Goal: Navigation & Orientation: Find specific page/section

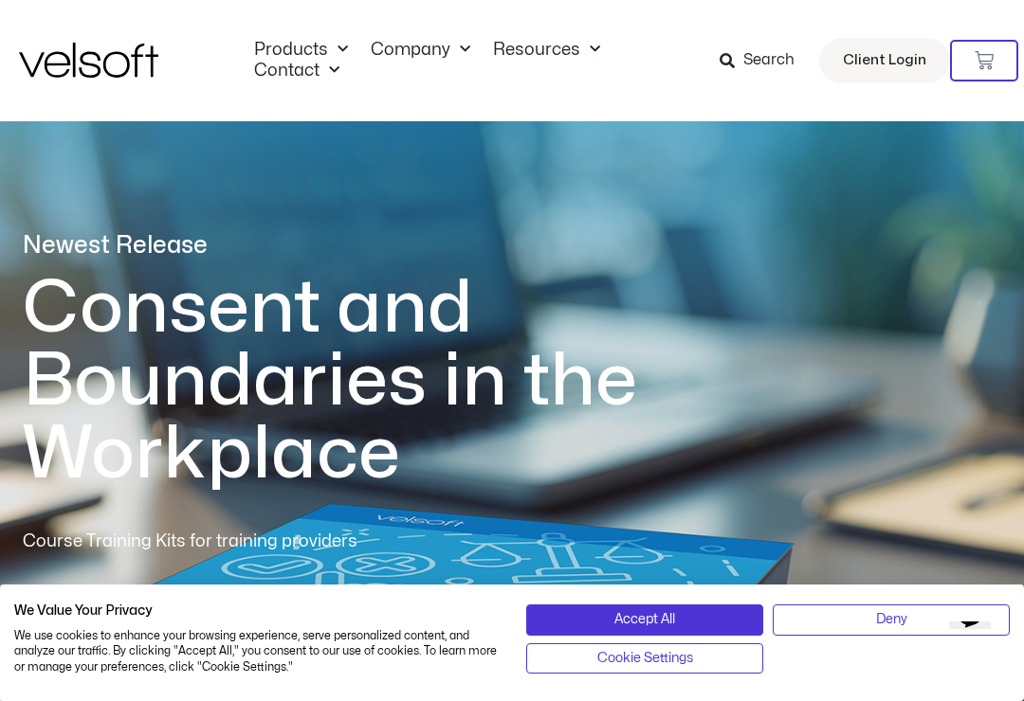
click at [426, 44] on link "Company" at bounding box center [420, 50] width 122 height 21
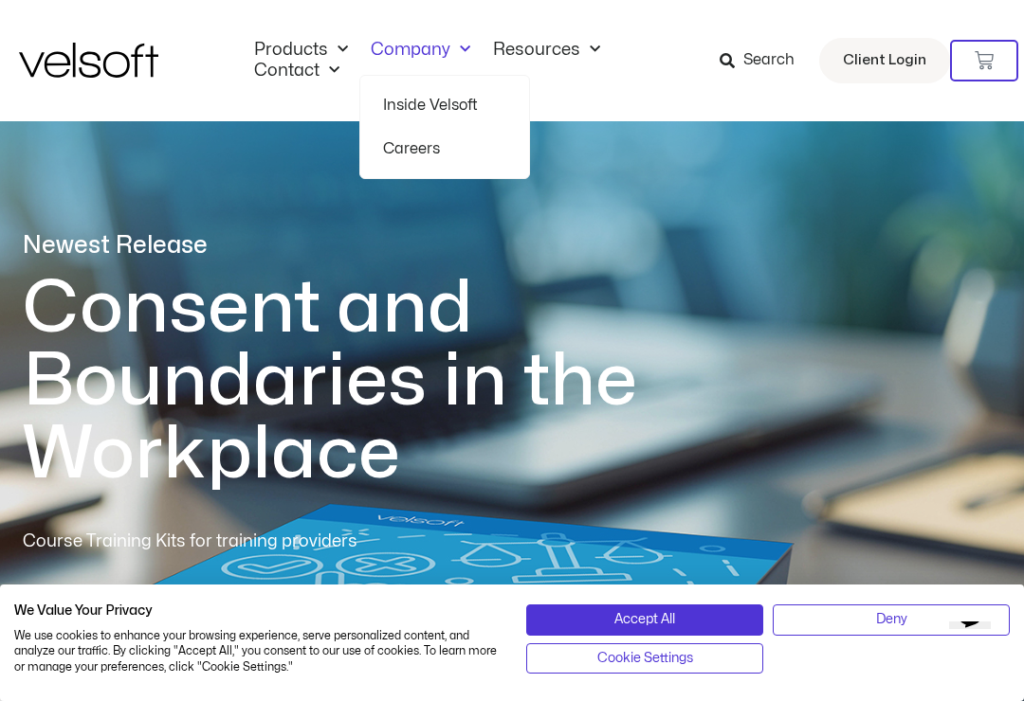
click at [474, 98] on link "Inside Velsoft" at bounding box center [444, 105] width 123 height 44
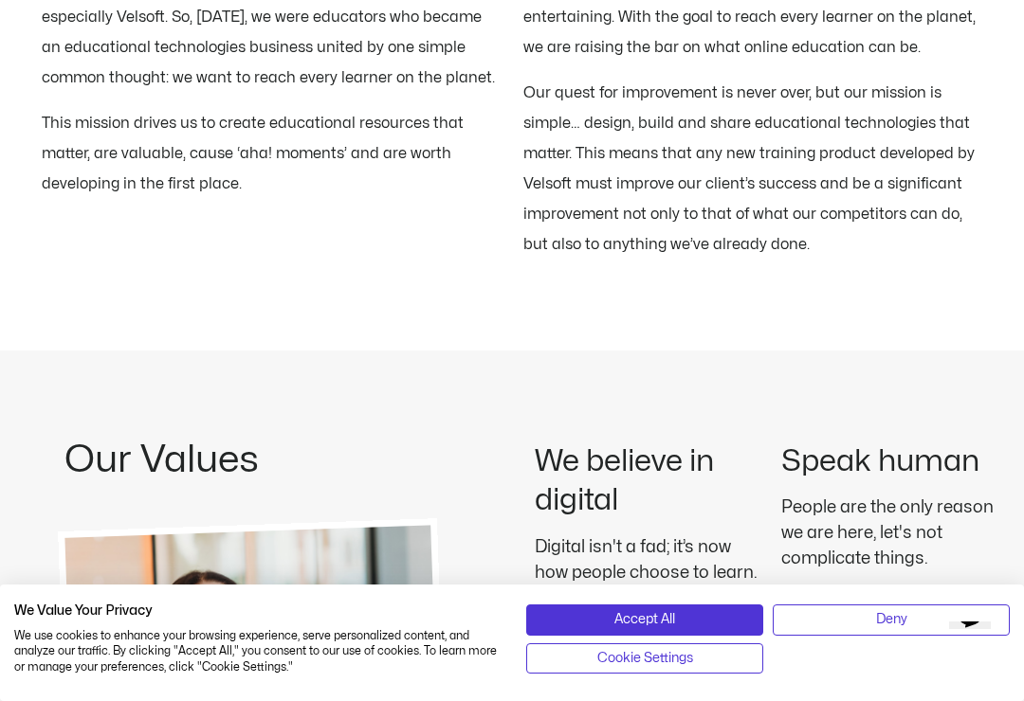
scroll to position [2399, 0]
